Goal: Information Seeking & Learning: Learn about a topic

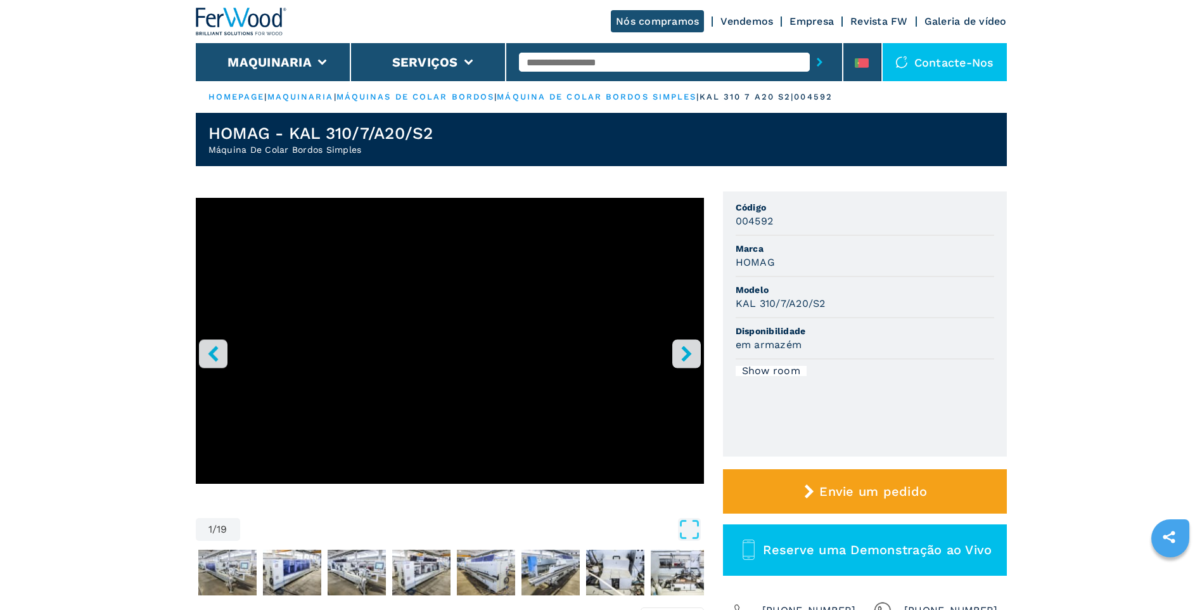
click at [691, 354] on icon "right-button" at bounding box center [687, 353] width 16 height 16
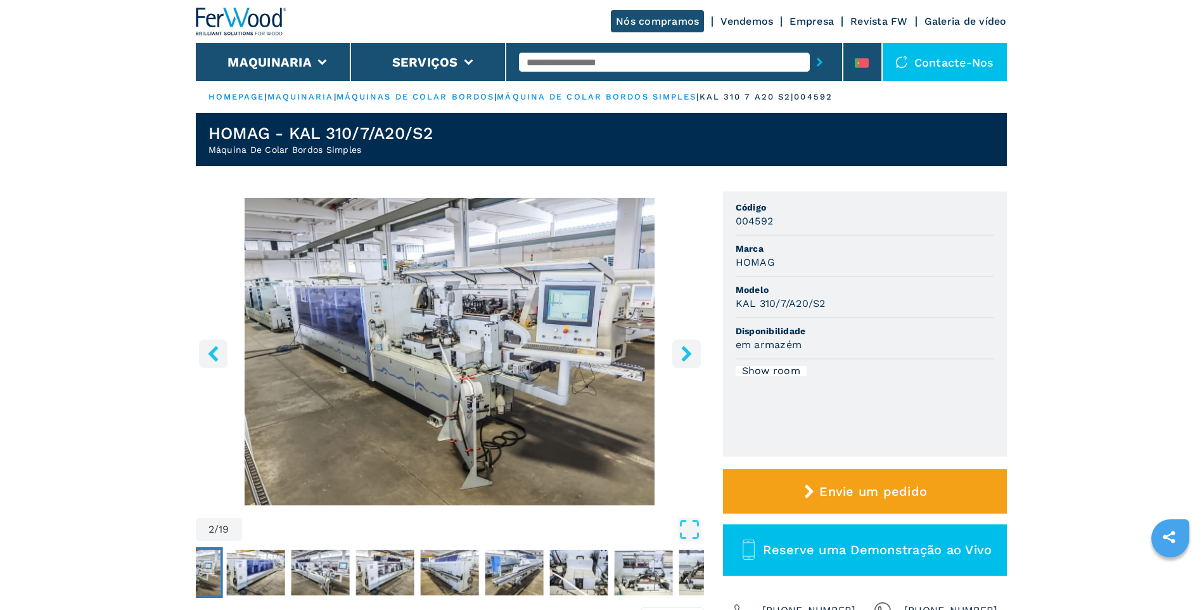
click at [691, 354] on icon "right-button" at bounding box center [687, 353] width 16 height 16
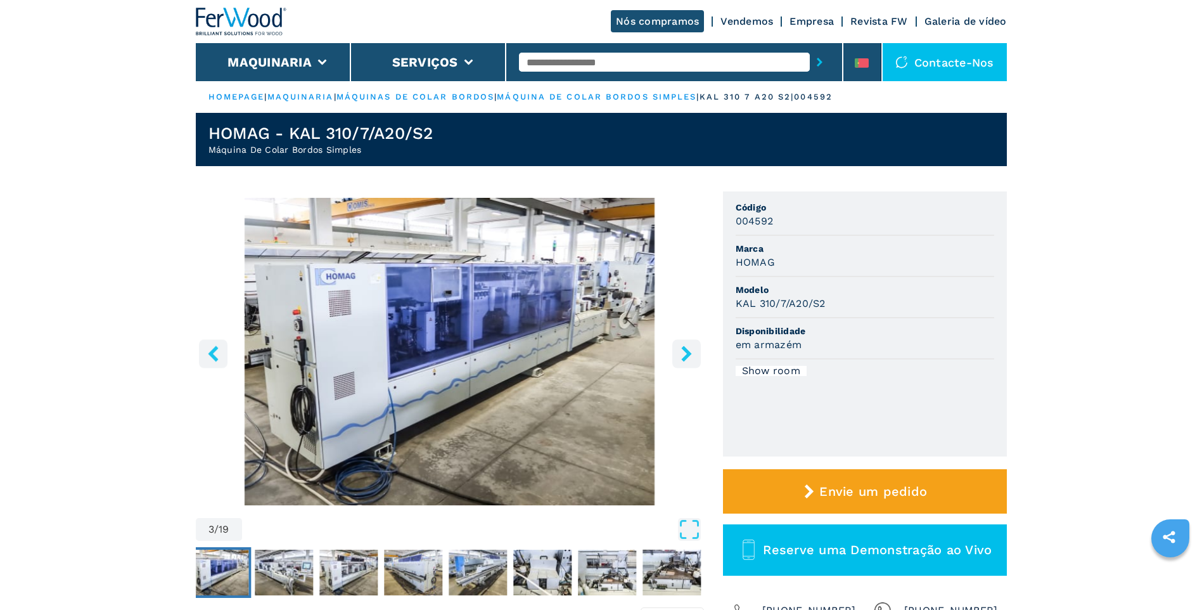
click at [691, 354] on icon "right-button" at bounding box center [687, 353] width 16 height 16
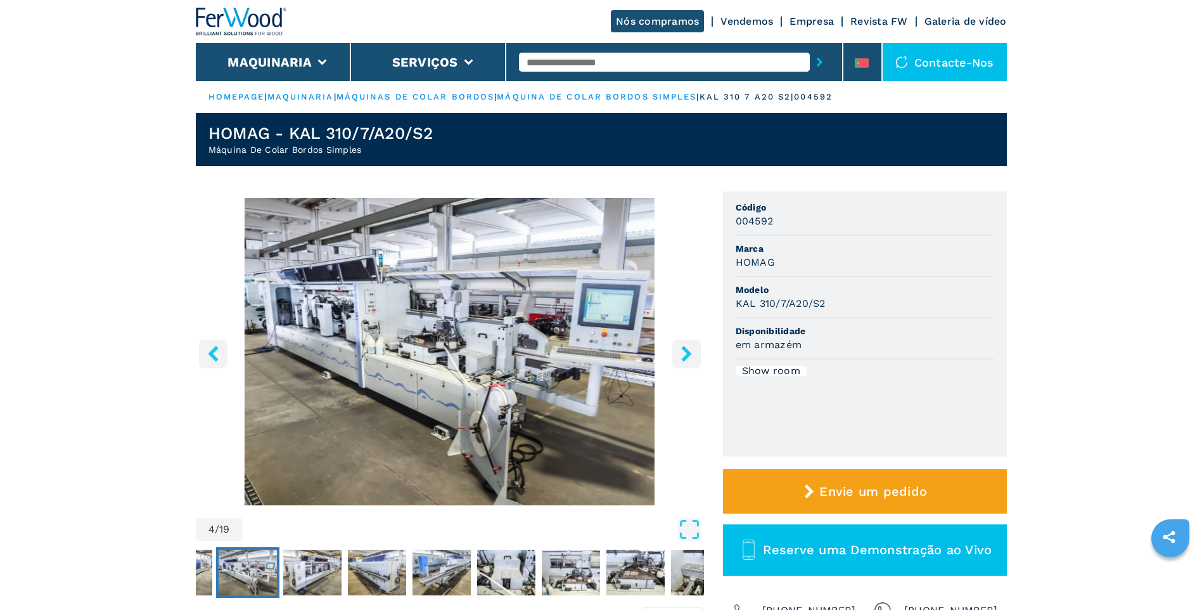
click at [691, 354] on icon "right-button" at bounding box center [687, 353] width 16 height 16
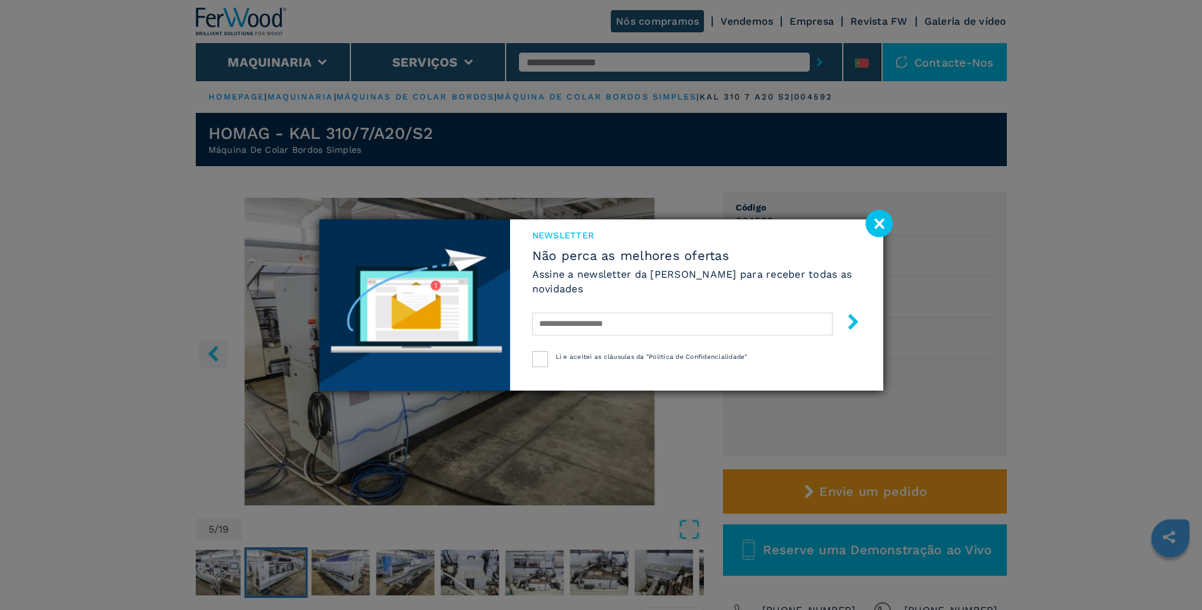
click at [877, 228] on image at bounding box center [879, 223] width 27 height 27
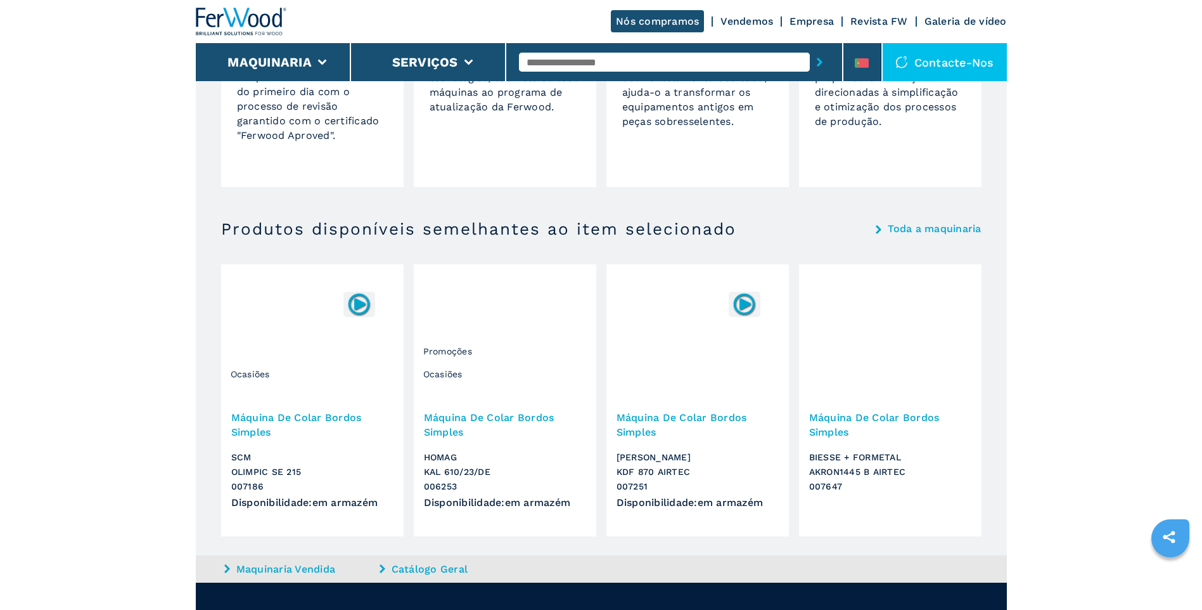
scroll to position [1204, 0]
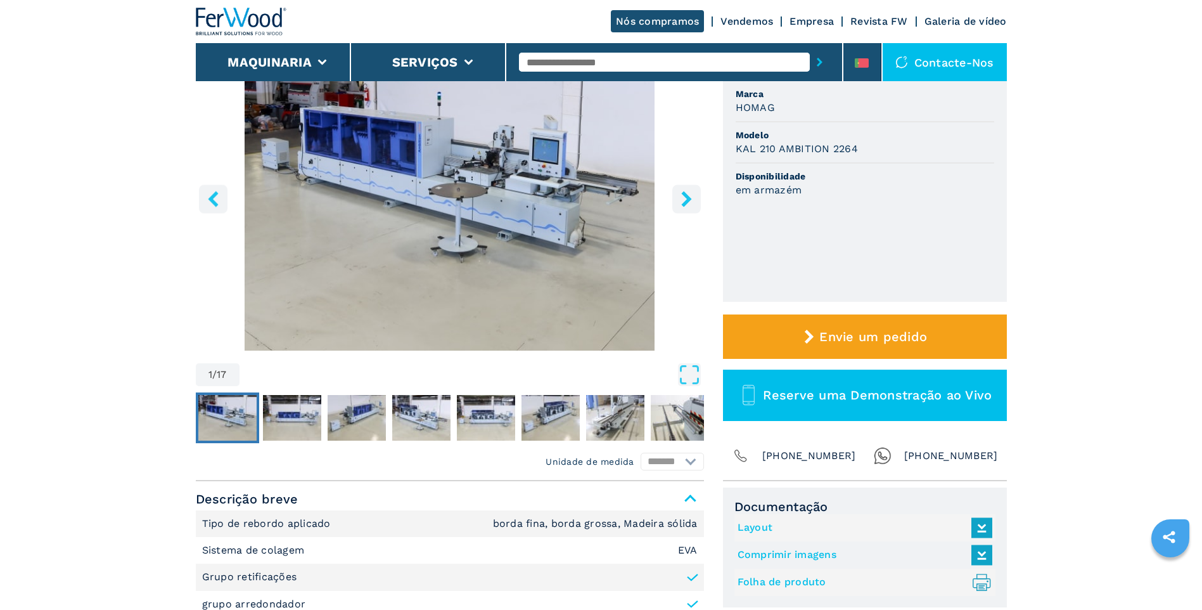
scroll to position [127, 0]
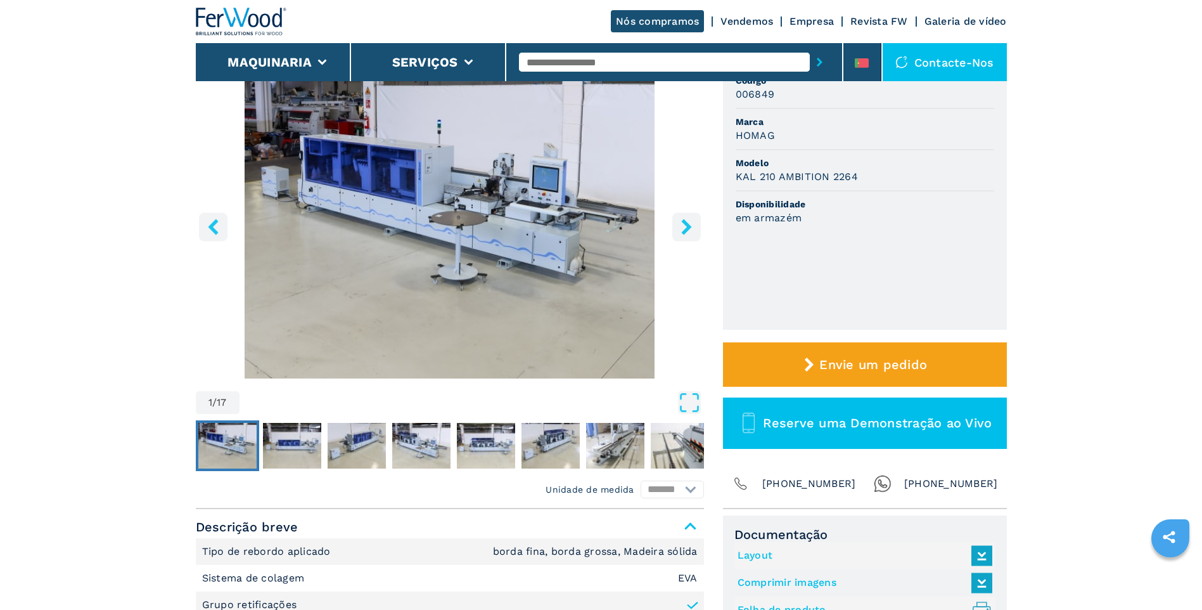
click at [687, 233] on icon "right-button" at bounding box center [687, 227] width 16 height 16
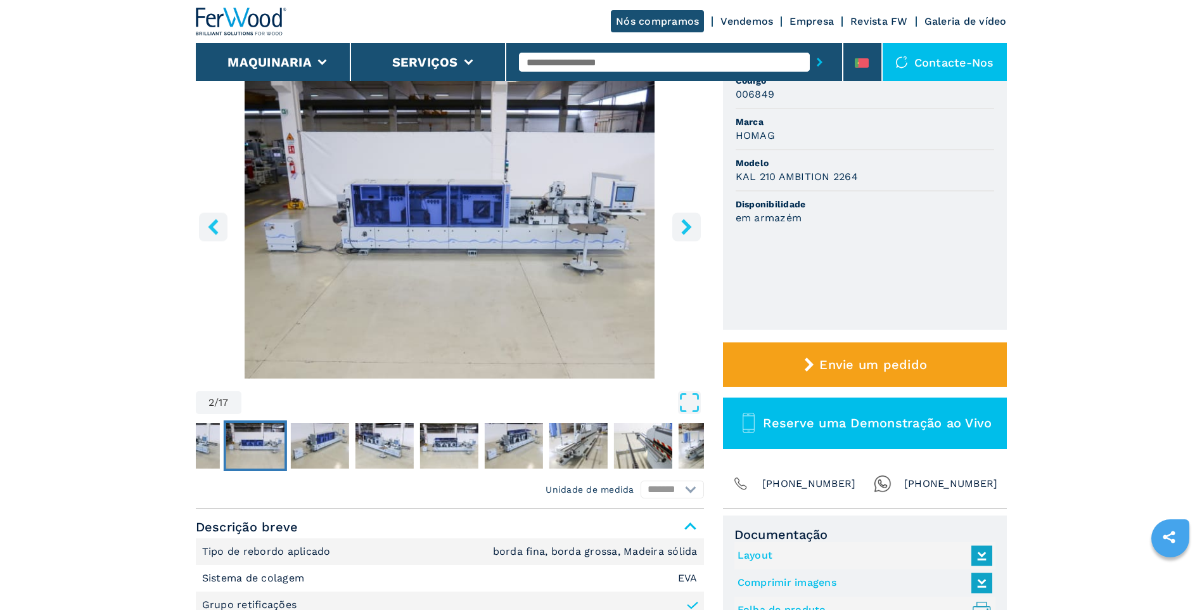
click at [687, 233] on icon "right-button" at bounding box center [687, 227] width 16 height 16
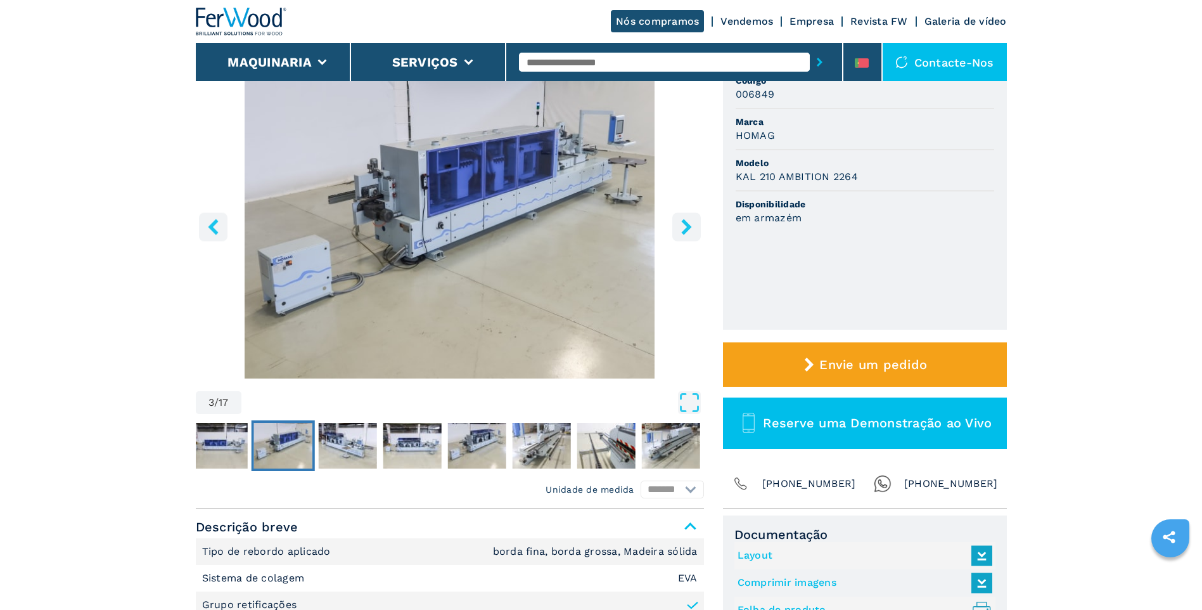
click at [687, 233] on icon "right-button" at bounding box center [687, 227] width 16 height 16
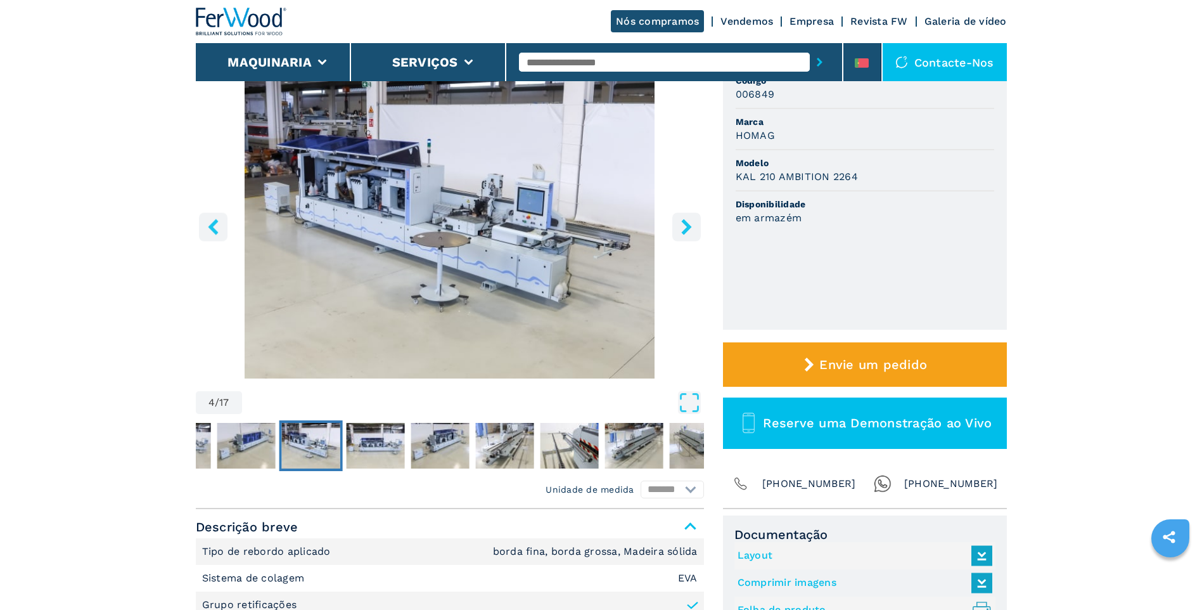
click at [687, 233] on icon "right-button" at bounding box center [687, 227] width 16 height 16
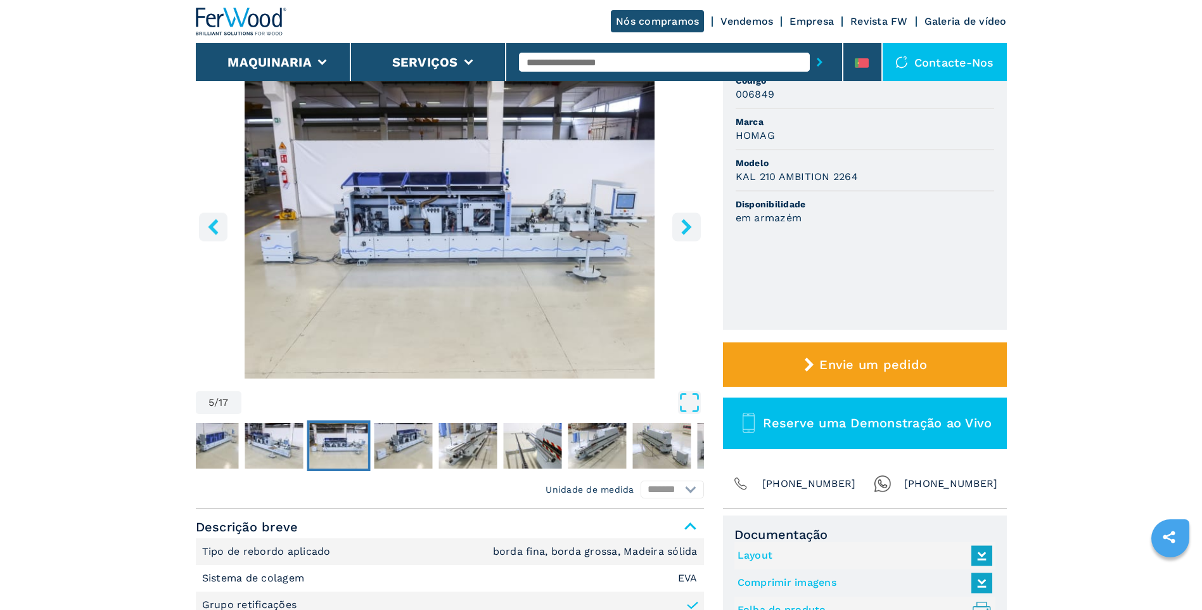
click at [687, 233] on icon "right-button" at bounding box center [687, 227] width 16 height 16
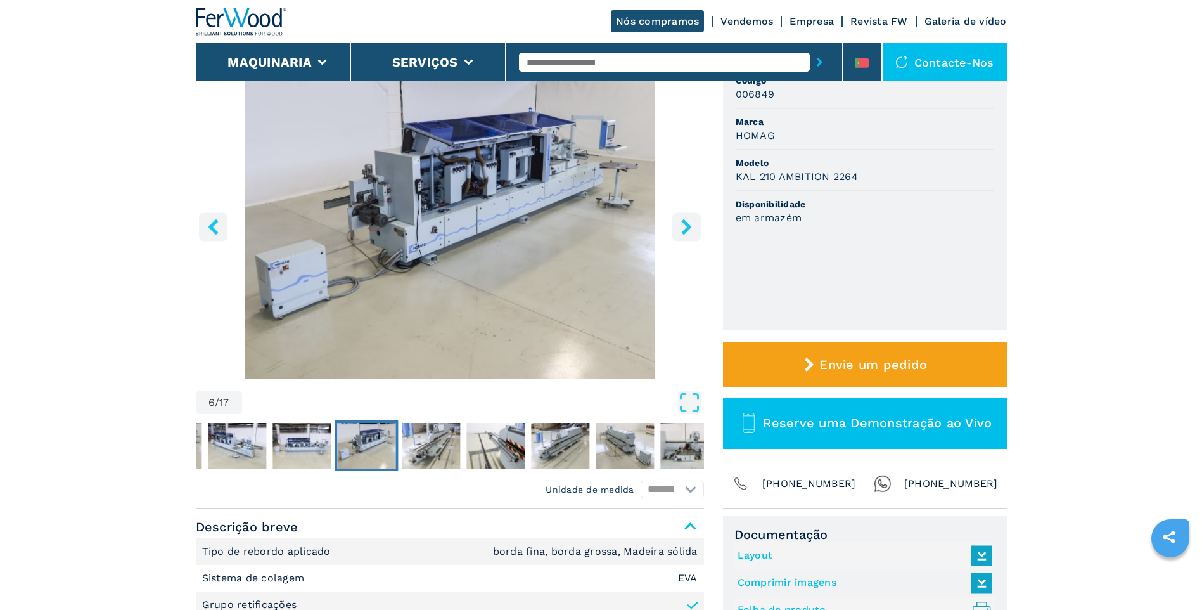
click at [687, 233] on icon "right-button" at bounding box center [687, 227] width 16 height 16
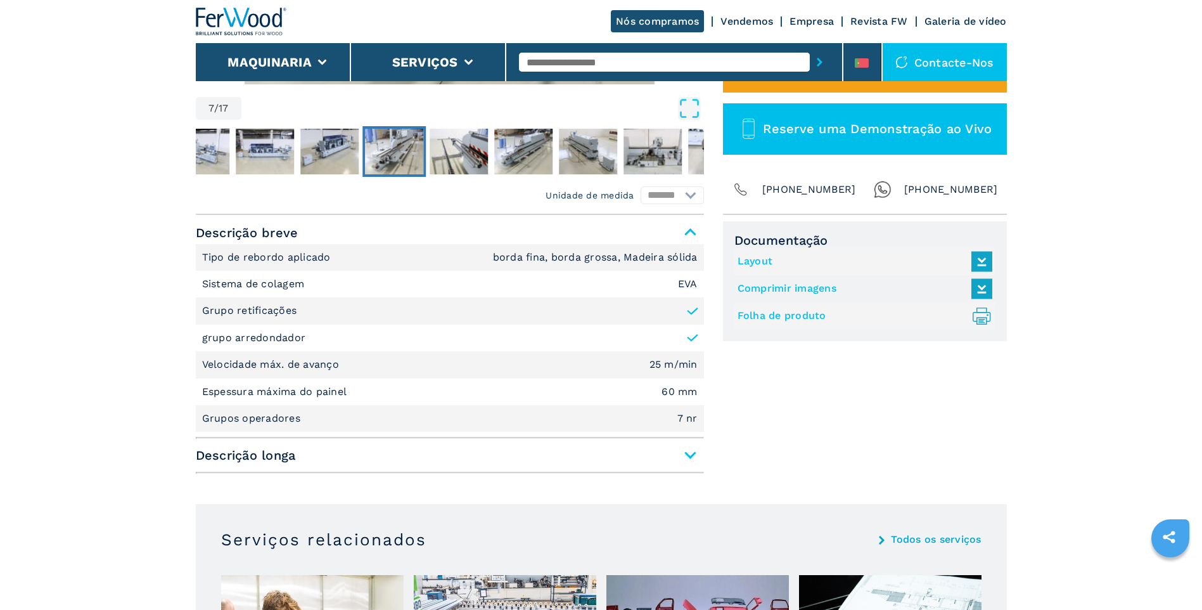
scroll to position [444, 0]
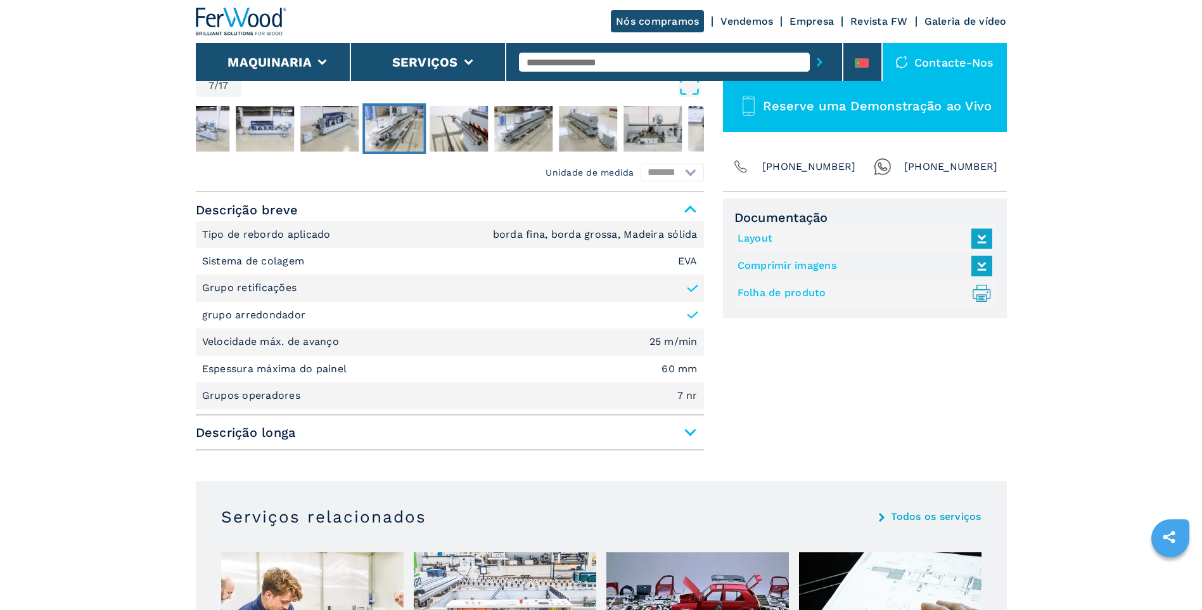
click at [695, 429] on span "Descrição longa" at bounding box center [450, 432] width 508 height 23
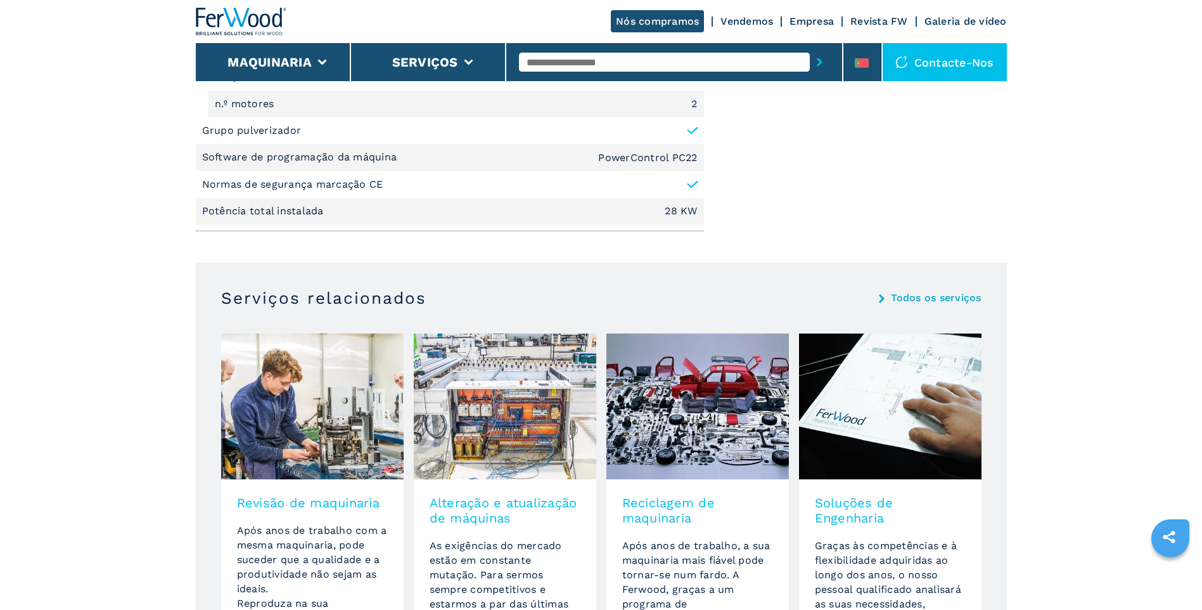
scroll to position [2281, 0]
